Goal: Transaction & Acquisition: Purchase product/service

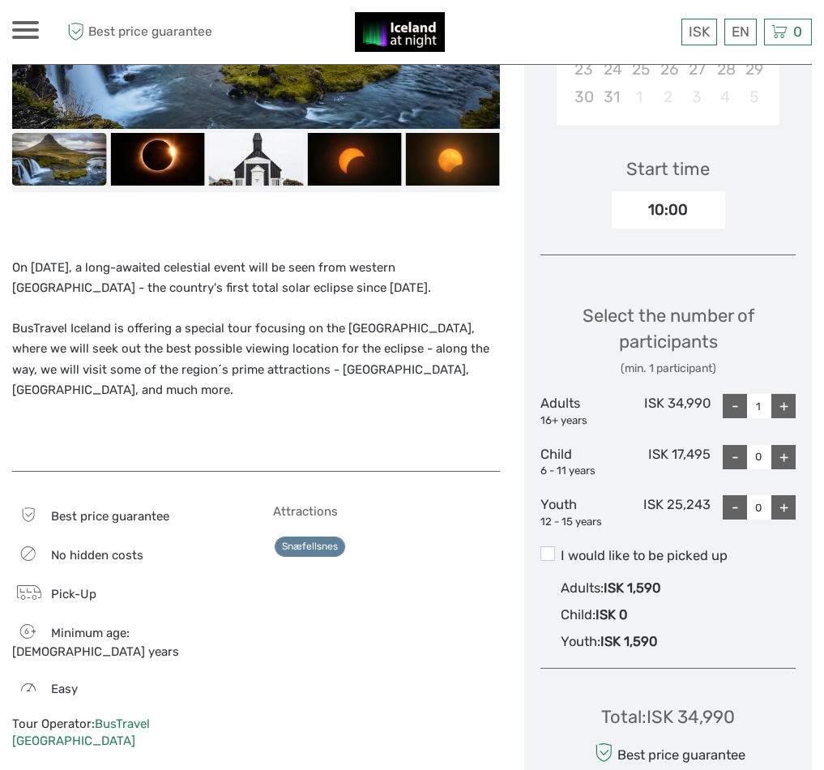
scroll to position [486, 0]
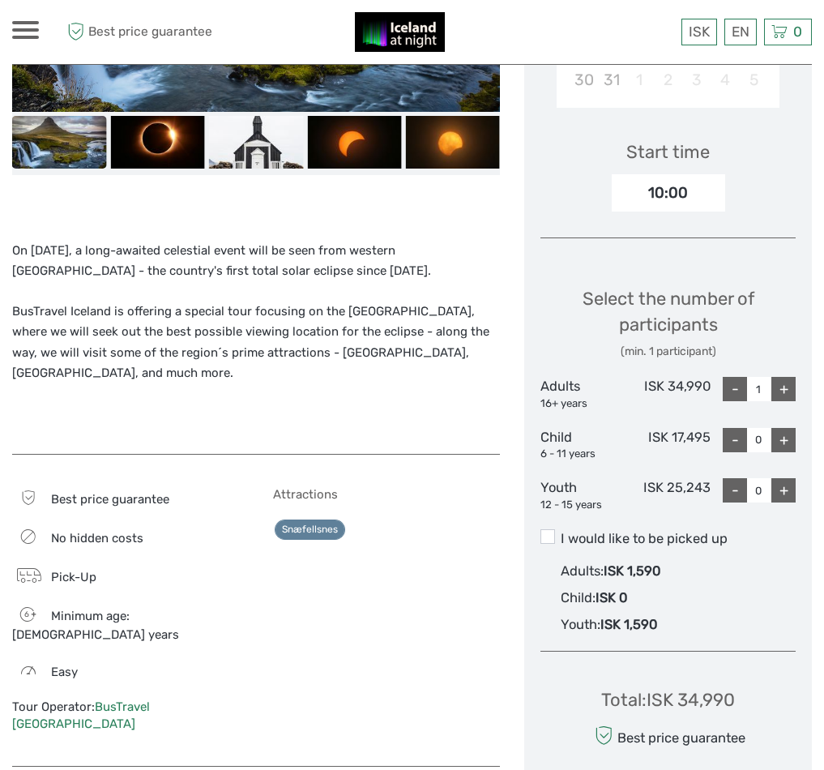
click at [784, 390] on div "+" at bounding box center [784, 389] width 24 height 24
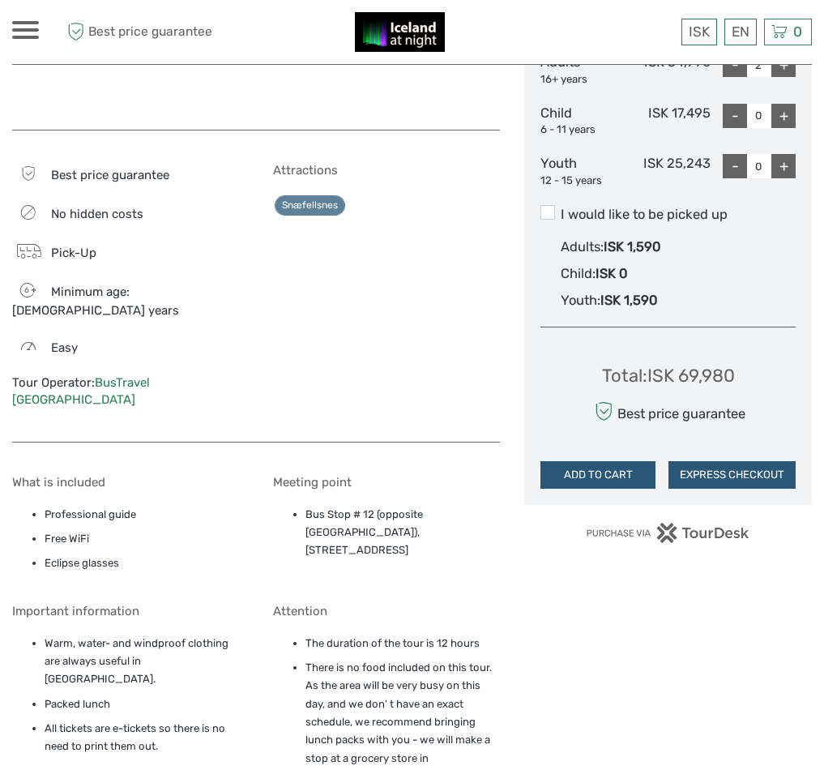
scroll to position [648, 0]
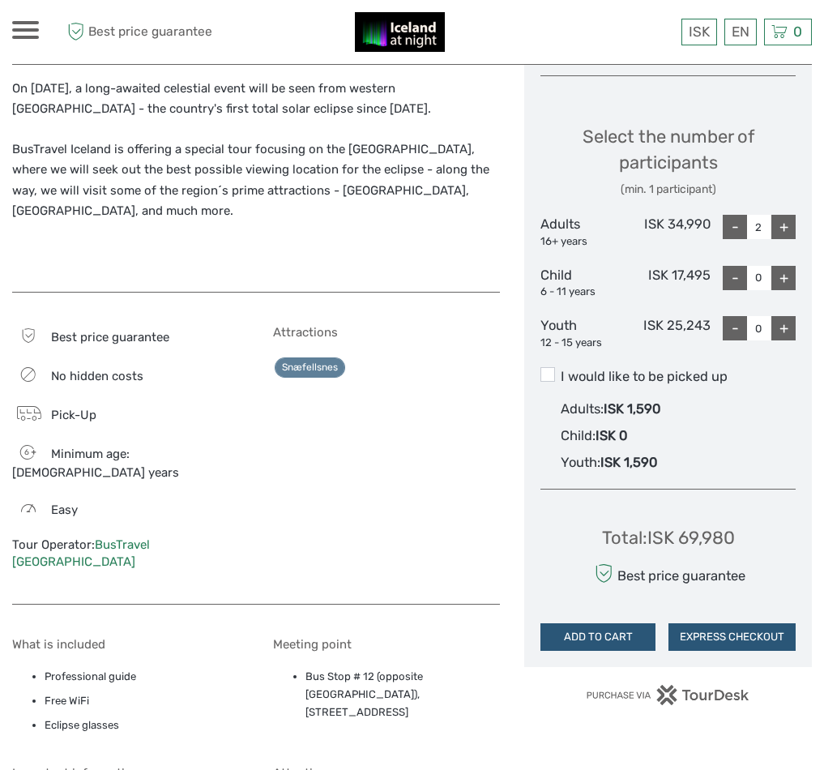
click at [783, 225] on div "+" at bounding box center [784, 227] width 24 height 24
type input "4"
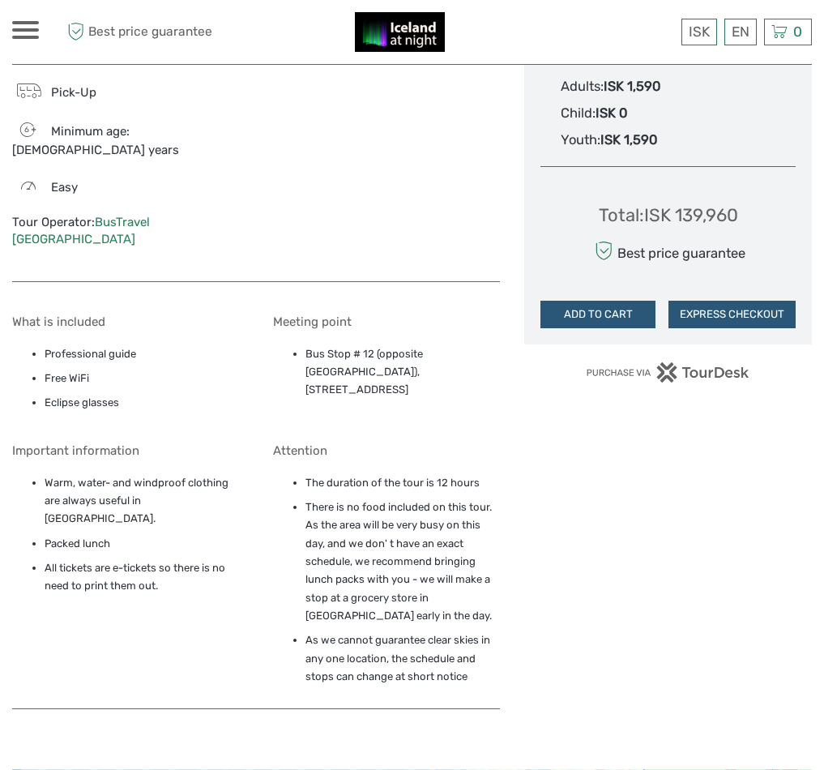
scroll to position [973, 0]
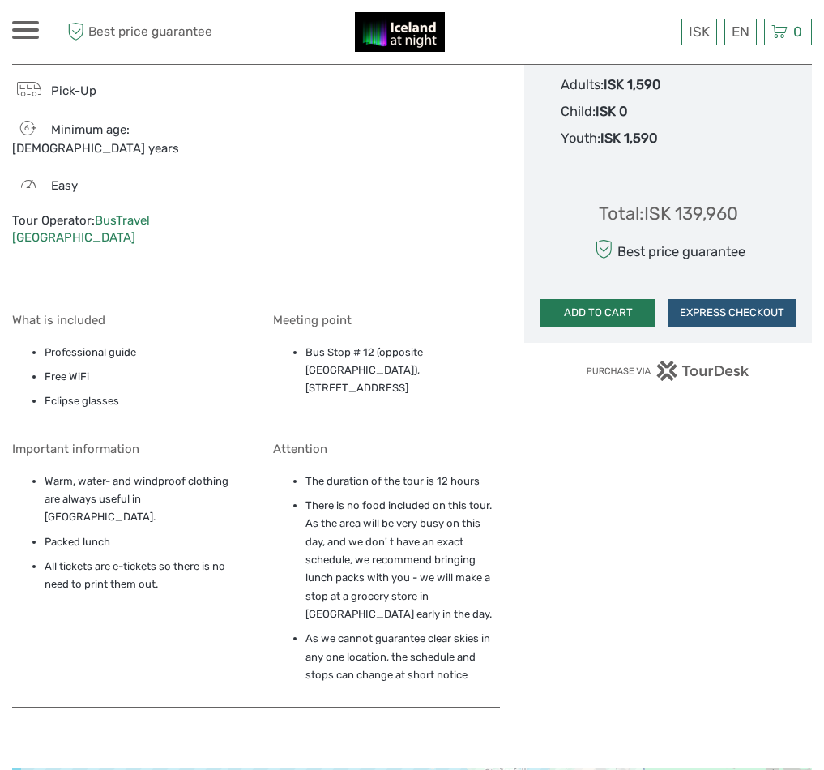
click at [608, 312] on button "ADD TO CART" at bounding box center [598, 313] width 115 height 28
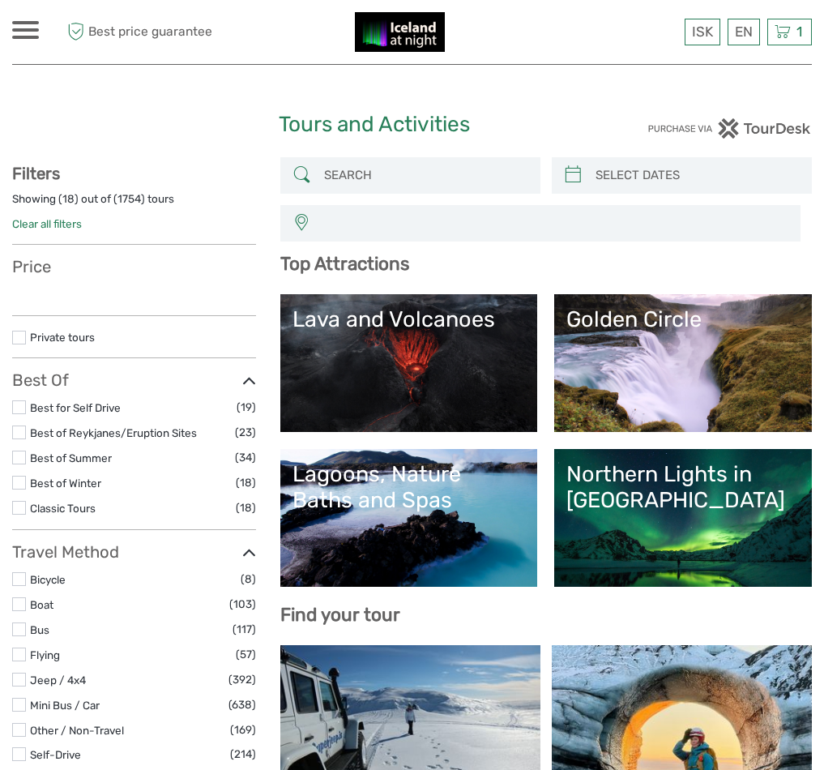
select select
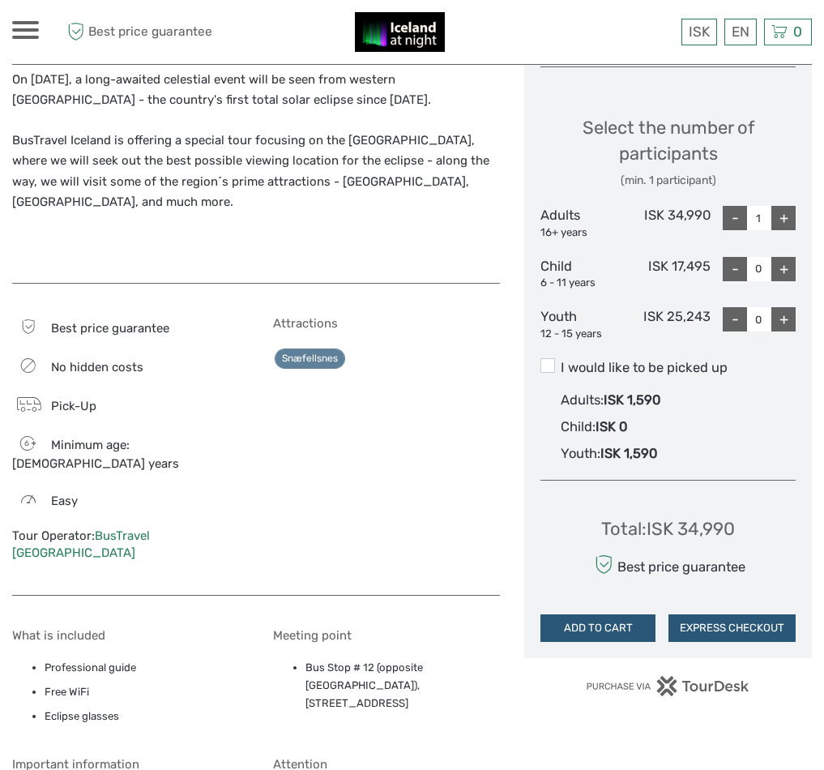
scroll to position [810, 0]
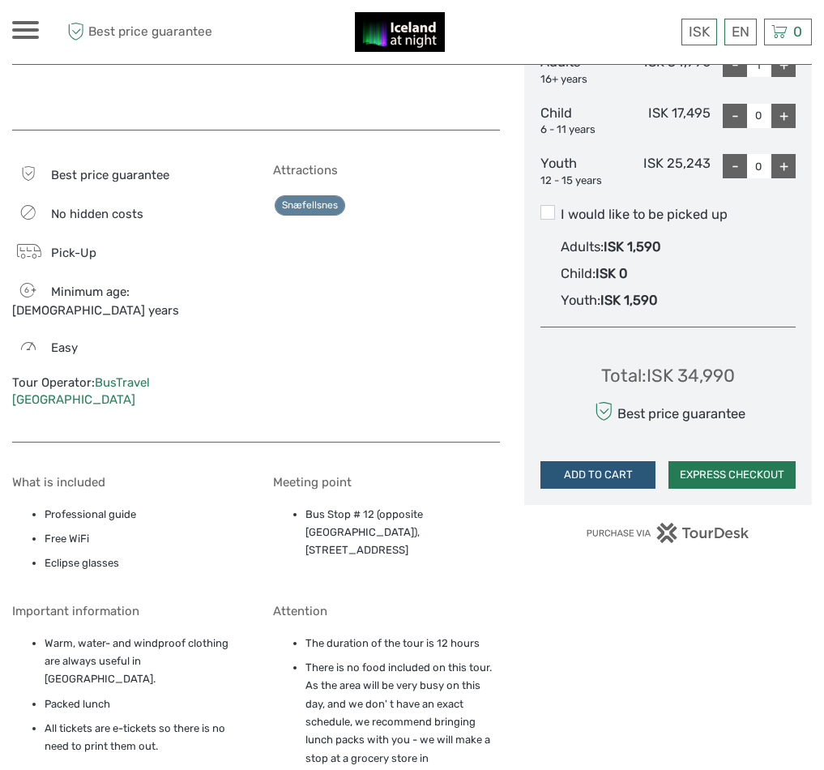
click at [718, 466] on button "EXPRESS CHECKOUT" at bounding box center [732, 475] width 127 height 28
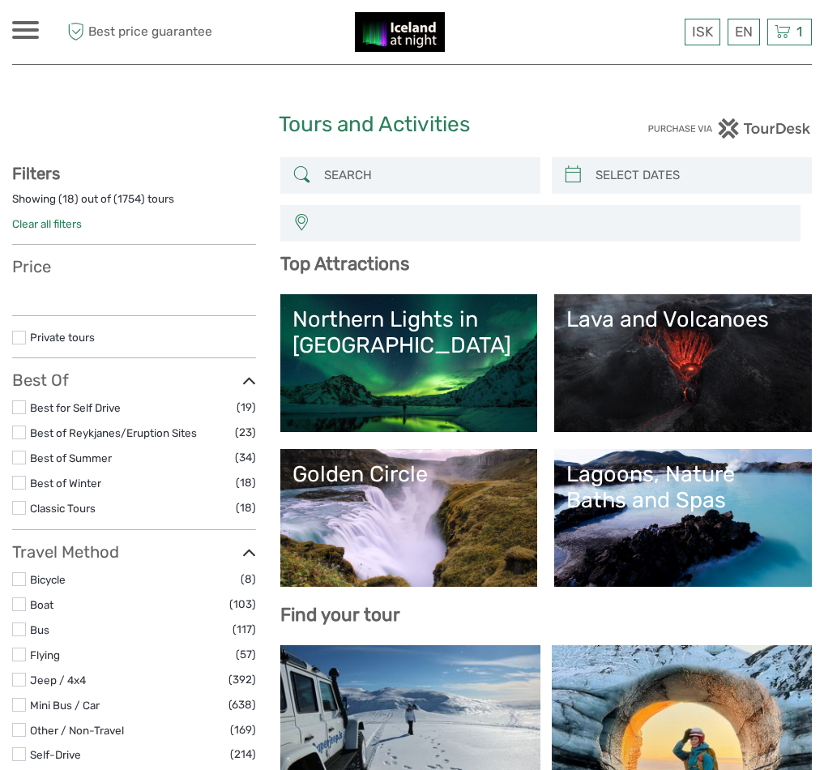
select select
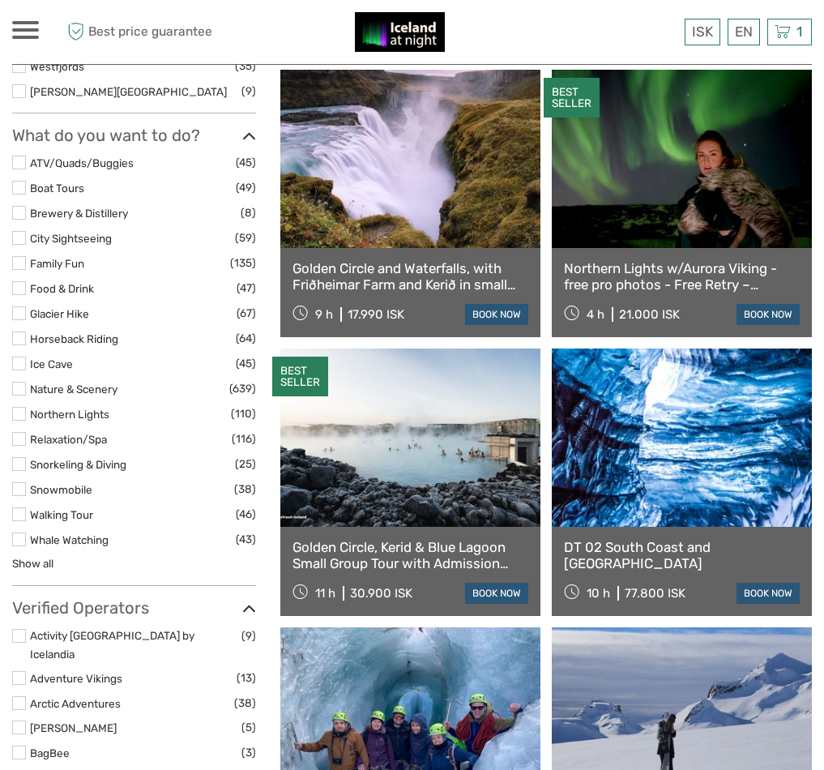
scroll to position [1540, 0]
